Goal: Task Accomplishment & Management: Complete application form

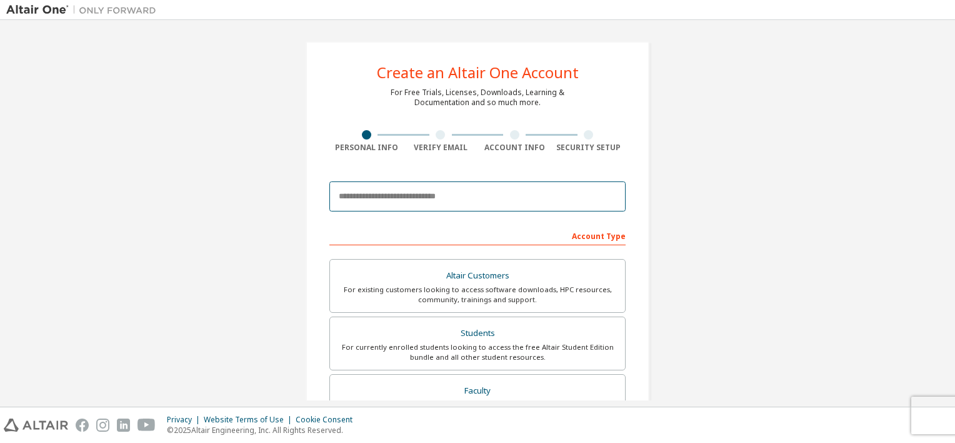
click at [475, 190] on input "email" at bounding box center [478, 196] width 296 height 30
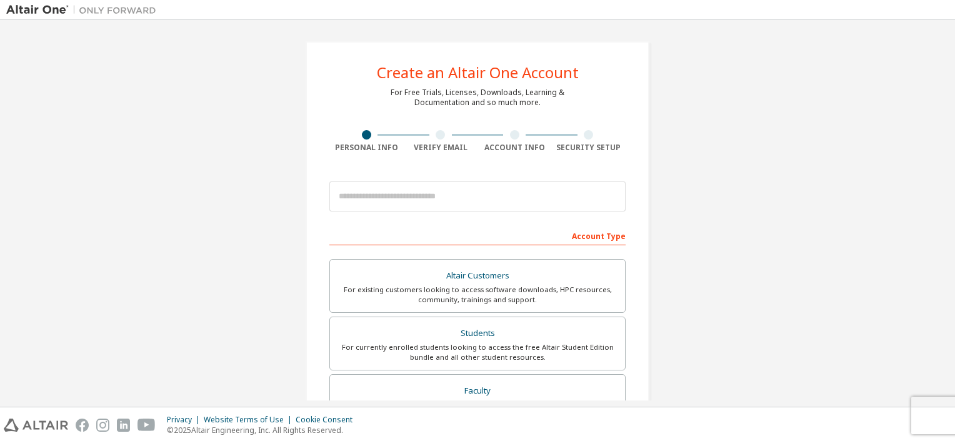
click at [164, 181] on div "Create an Altair One Account For Free Trials, Licenses, Downloads, Learning & D…" at bounding box center [477, 357] width 943 height 662
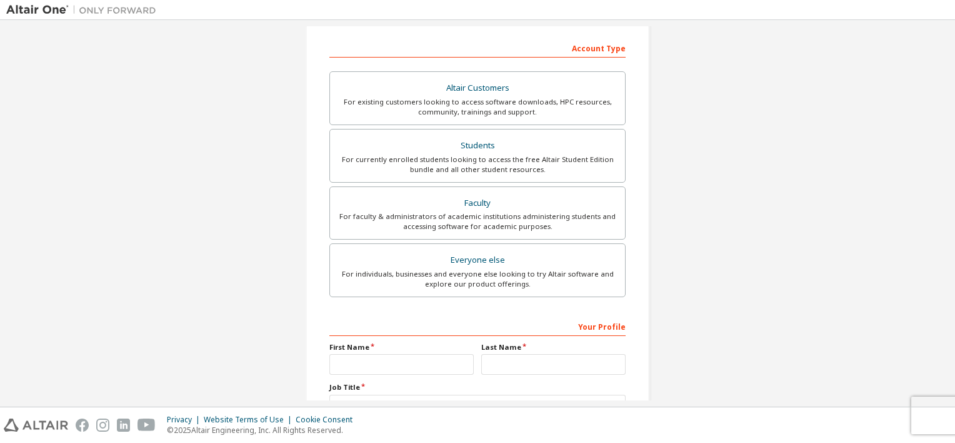
scroll to position [63, 0]
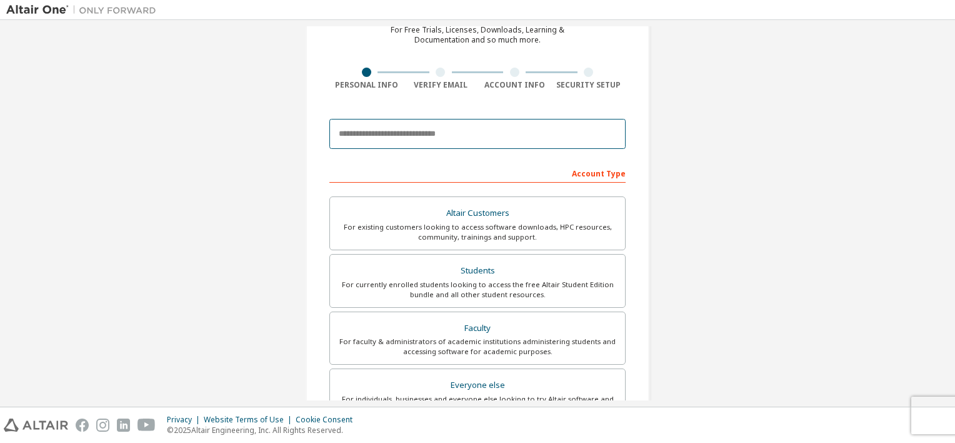
click at [391, 133] on input "email" at bounding box center [478, 134] width 296 height 30
type input "**********"
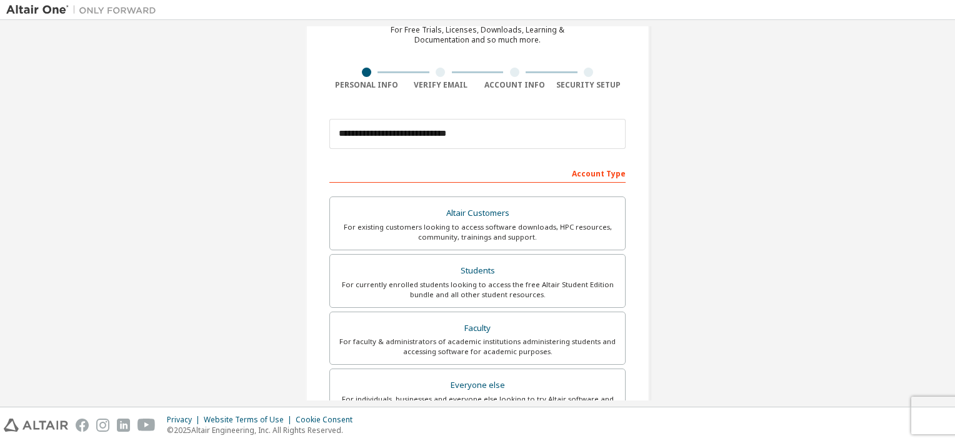
type input "**********"
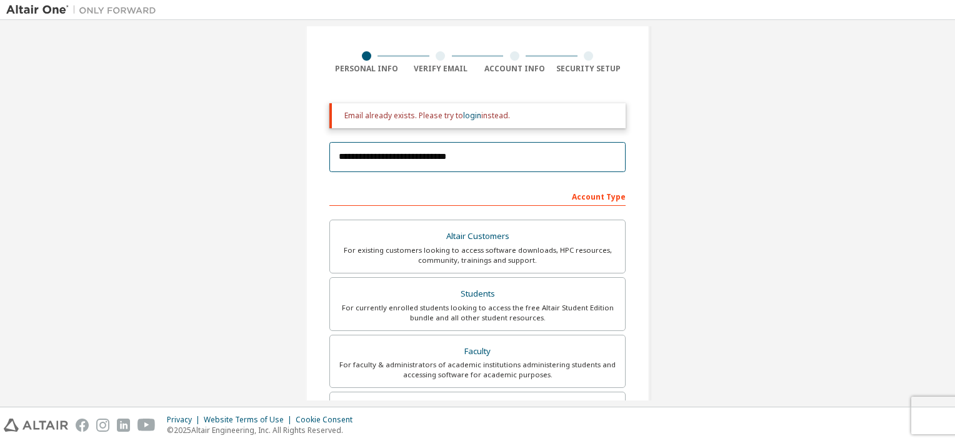
scroll to position [75, 0]
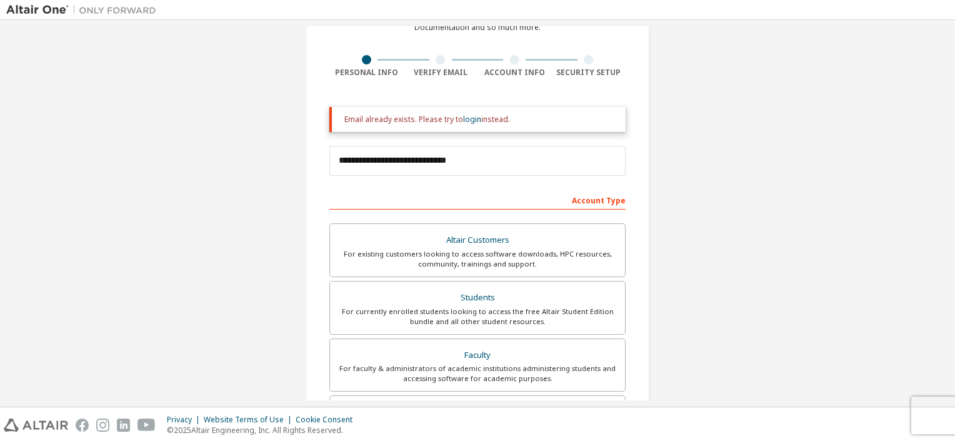
click at [608, 199] on div "Account Type" at bounding box center [478, 199] width 296 height 20
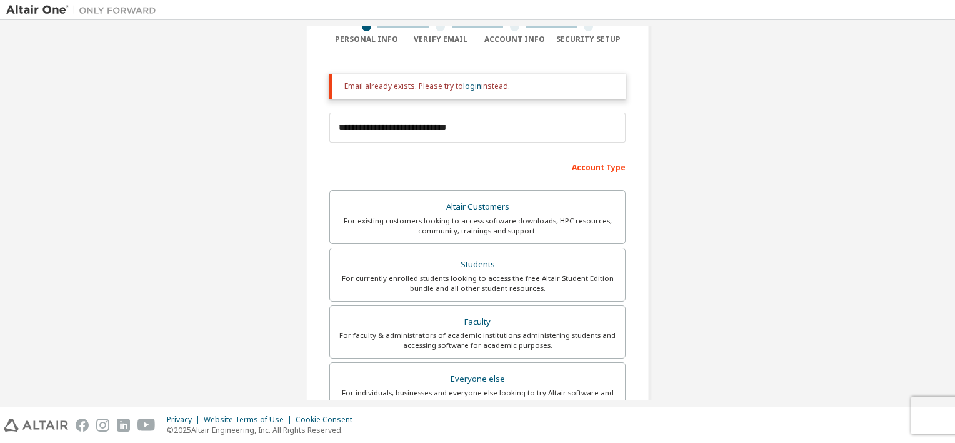
scroll to position [0, 0]
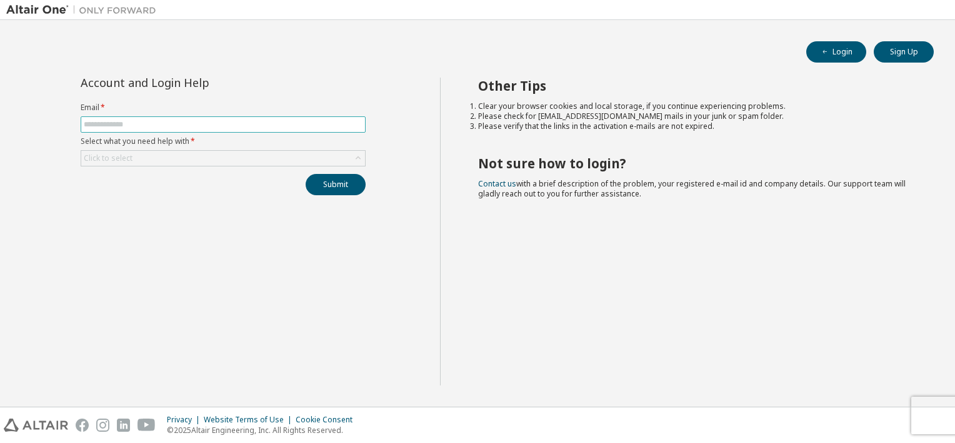
drag, startPoint x: 0, startPoint y: 0, endPoint x: 161, endPoint y: 127, distance: 205.3
click at [161, 127] on input "text" at bounding box center [223, 124] width 279 height 10
type input "**********"
click at [173, 158] on div "Click to select" at bounding box center [223, 158] width 284 height 15
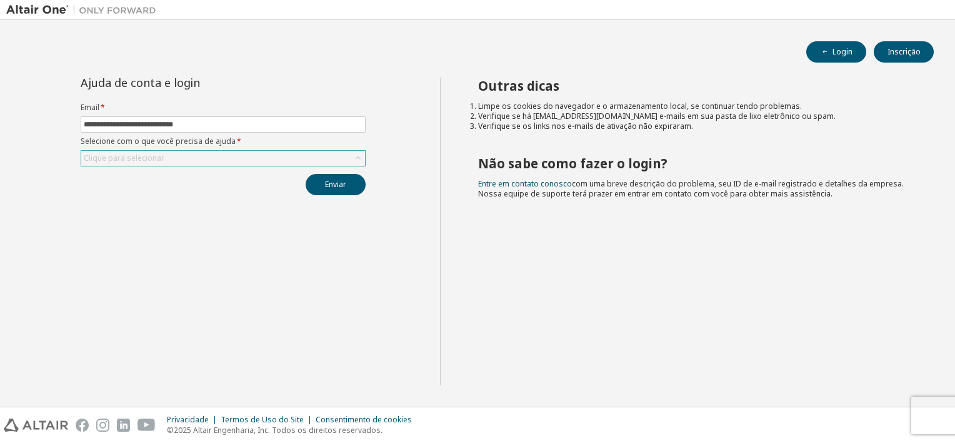
click at [153, 158] on div "Clique para selecionar" at bounding box center [124, 158] width 81 height 10
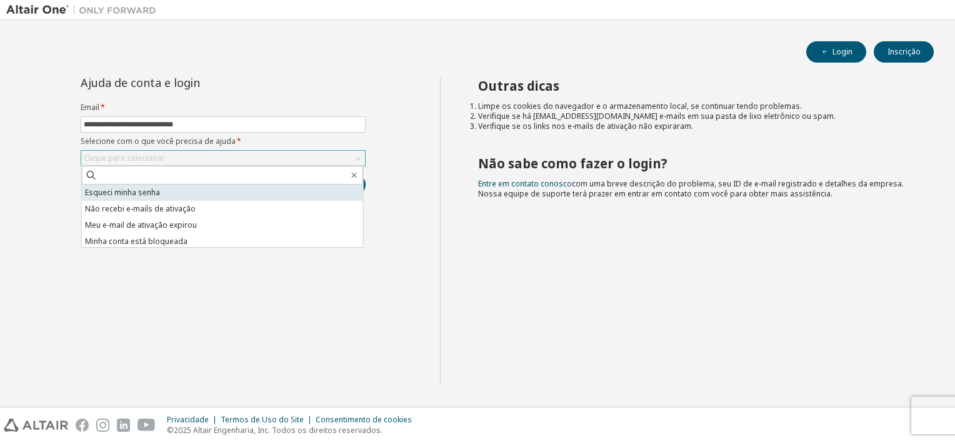
click at [167, 190] on li "Esqueci minha senha" at bounding box center [222, 192] width 281 height 16
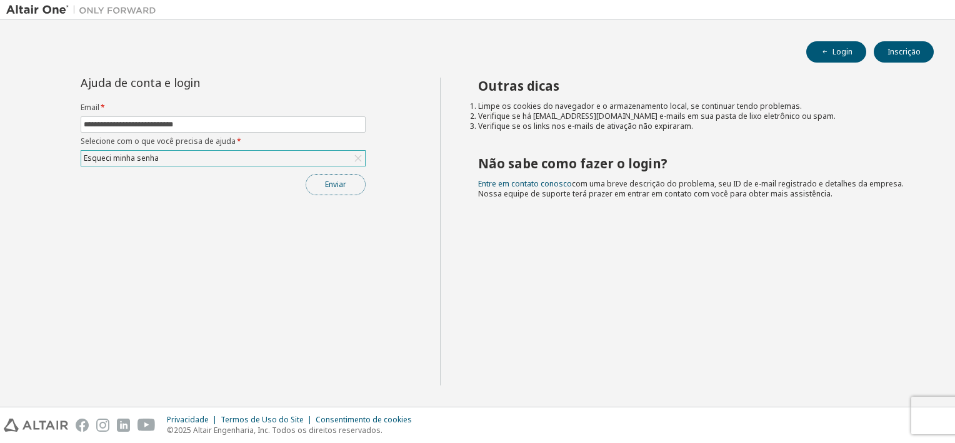
click at [356, 181] on button "Enviar" at bounding box center [336, 184] width 60 height 21
click at [333, 186] on button "Enviar" at bounding box center [336, 184] width 60 height 21
